Goal: Task Accomplishment & Management: Use online tool/utility

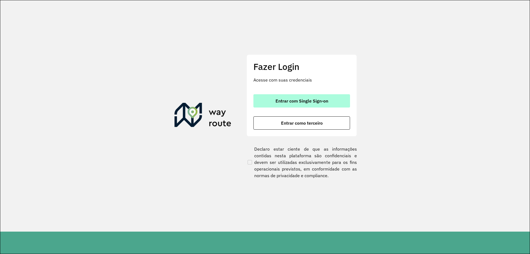
click at [282, 103] on span "Entrar com Single Sign-on" at bounding box center [302, 101] width 53 height 4
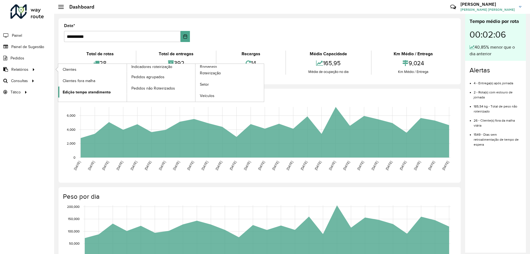
click at [81, 91] on span "Edição tempo atendimento" at bounding box center [87, 92] width 48 height 6
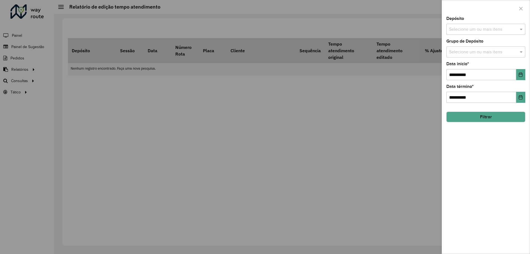
click at [469, 22] on div "Depósito Selecione um ou mais itens" at bounding box center [486, 26] width 79 height 18
click at [467, 28] on input "text" at bounding box center [483, 29] width 71 height 7
click at [462, 62] on div "CDD Petropolis" at bounding box center [486, 56] width 78 height 9
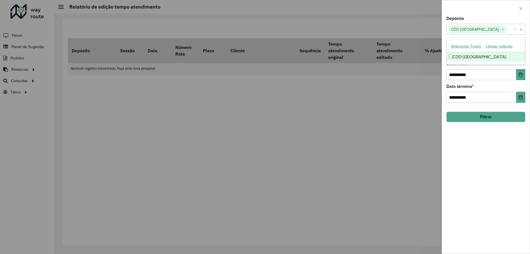
click at [521, 28] on span at bounding box center [522, 29] width 7 height 7
click at [504, 52] on input "text" at bounding box center [483, 52] width 71 height 7
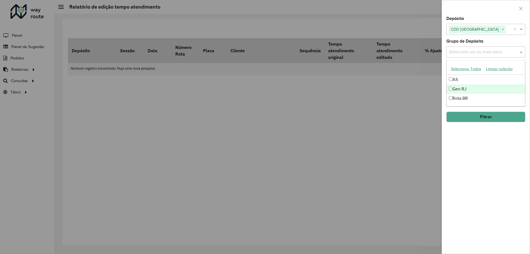
click at [466, 89] on div "Geo RJ" at bounding box center [486, 88] width 78 height 9
click at [522, 52] on span at bounding box center [522, 52] width 7 height 7
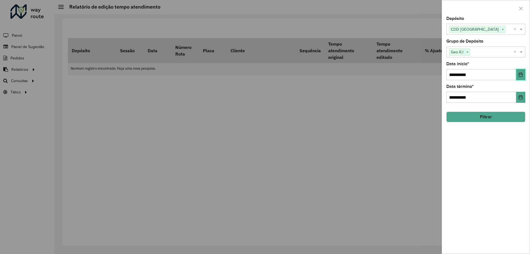
click at [520, 75] on icon "Choose Date" at bounding box center [521, 74] width 4 height 4
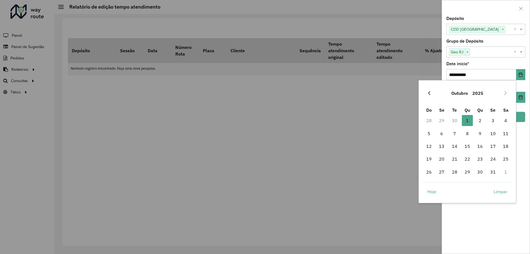
click at [431, 90] on button "Previous Month" at bounding box center [429, 93] width 9 height 9
click at [491, 117] on span "1" at bounding box center [493, 120] width 11 height 11
type input "**********"
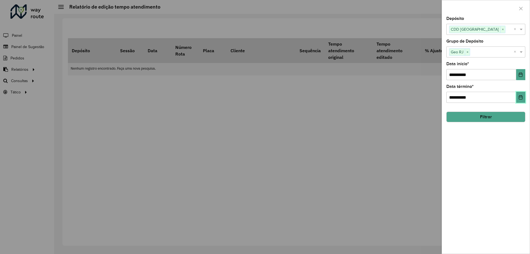
click at [523, 97] on icon "Choose Date" at bounding box center [521, 97] width 4 height 4
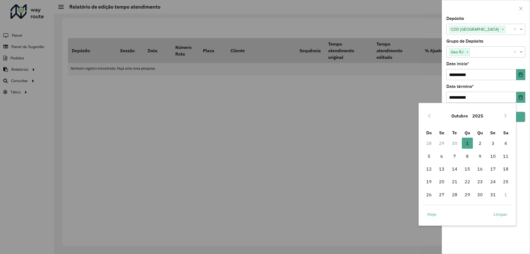
click at [424, 113] on div "Outubro 2025" at bounding box center [468, 116] width 90 height 18
click at [430, 115] on icon "Previous Month" at bounding box center [430, 116] width 2 height 4
click at [455, 193] on span "30" at bounding box center [455, 194] width 11 height 11
type input "**********"
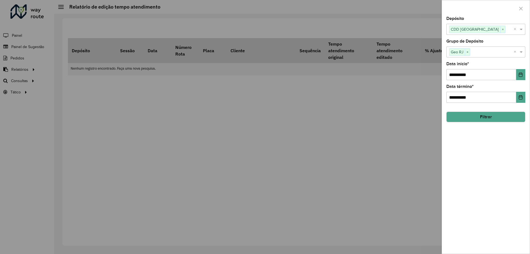
click at [500, 118] on button "Filtrar" at bounding box center [486, 117] width 79 height 10
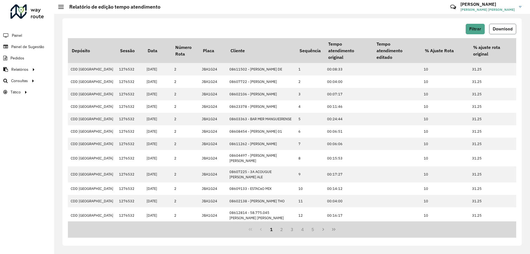
click at [500, 31] on span "Download" at bounding box center [503, 29] width 20 height 5
